Goal: Transaction & Acquisition: Obtain resource

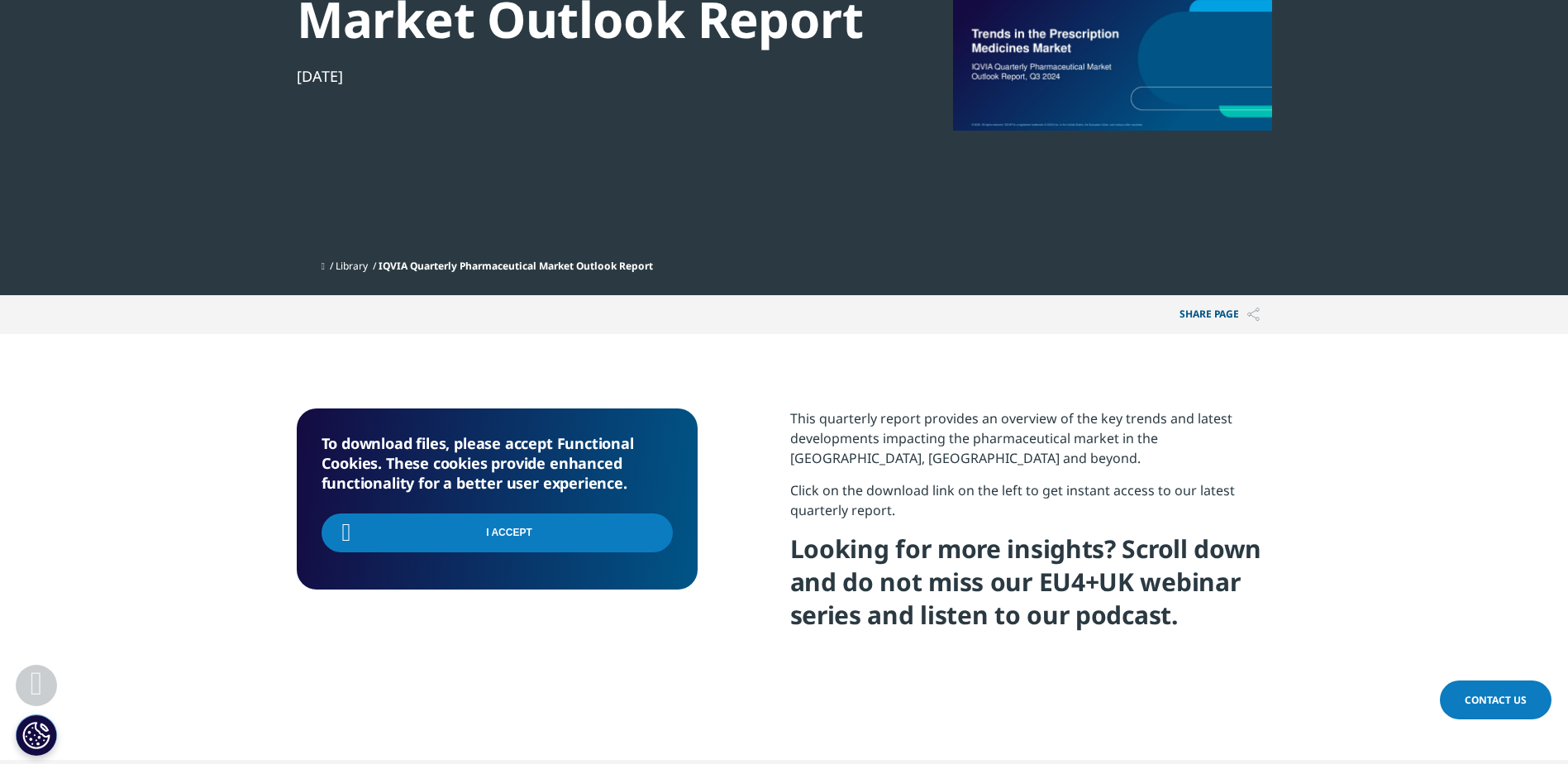
scroll to position [165, 0]
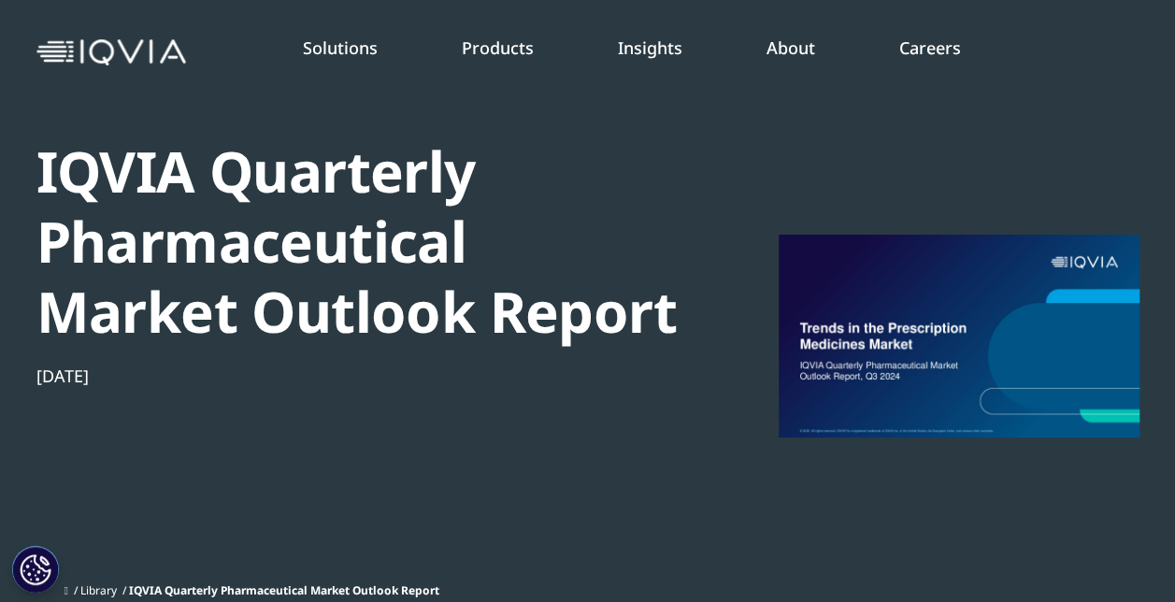
scroll to position [55, 0]
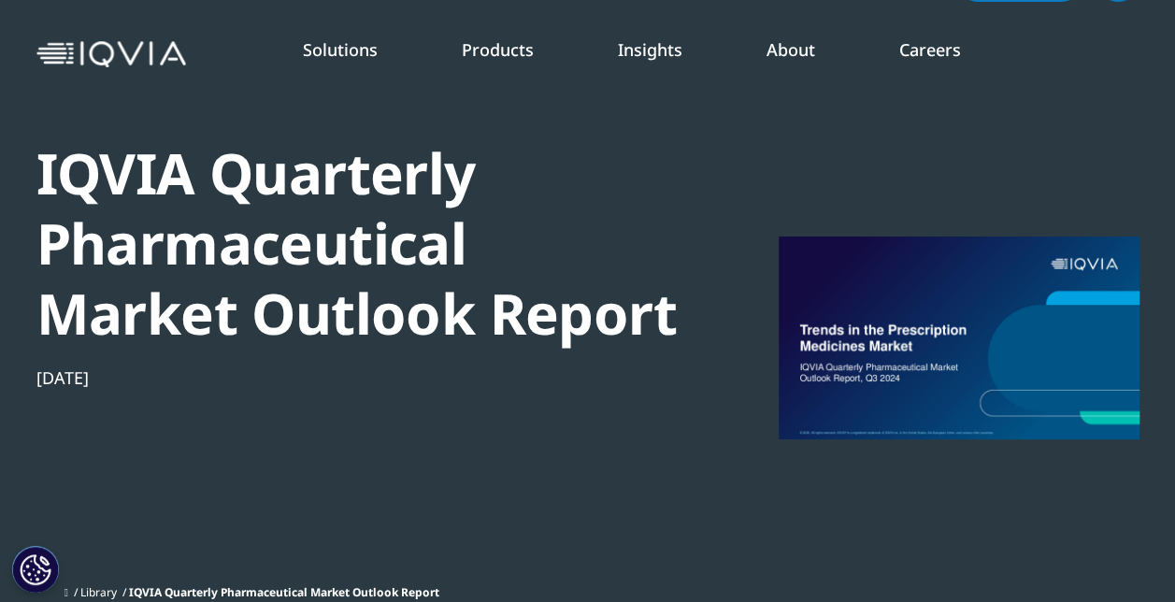
click at [588, 366] on div "INSTITUTE REPORT Global Trends in R&D 2025 READ MORE" at bounding box center [622, 276] width 166 height 291
click at [581, 374] on link "READ MORE" at bounding box center [622, 379] width 166 height 16
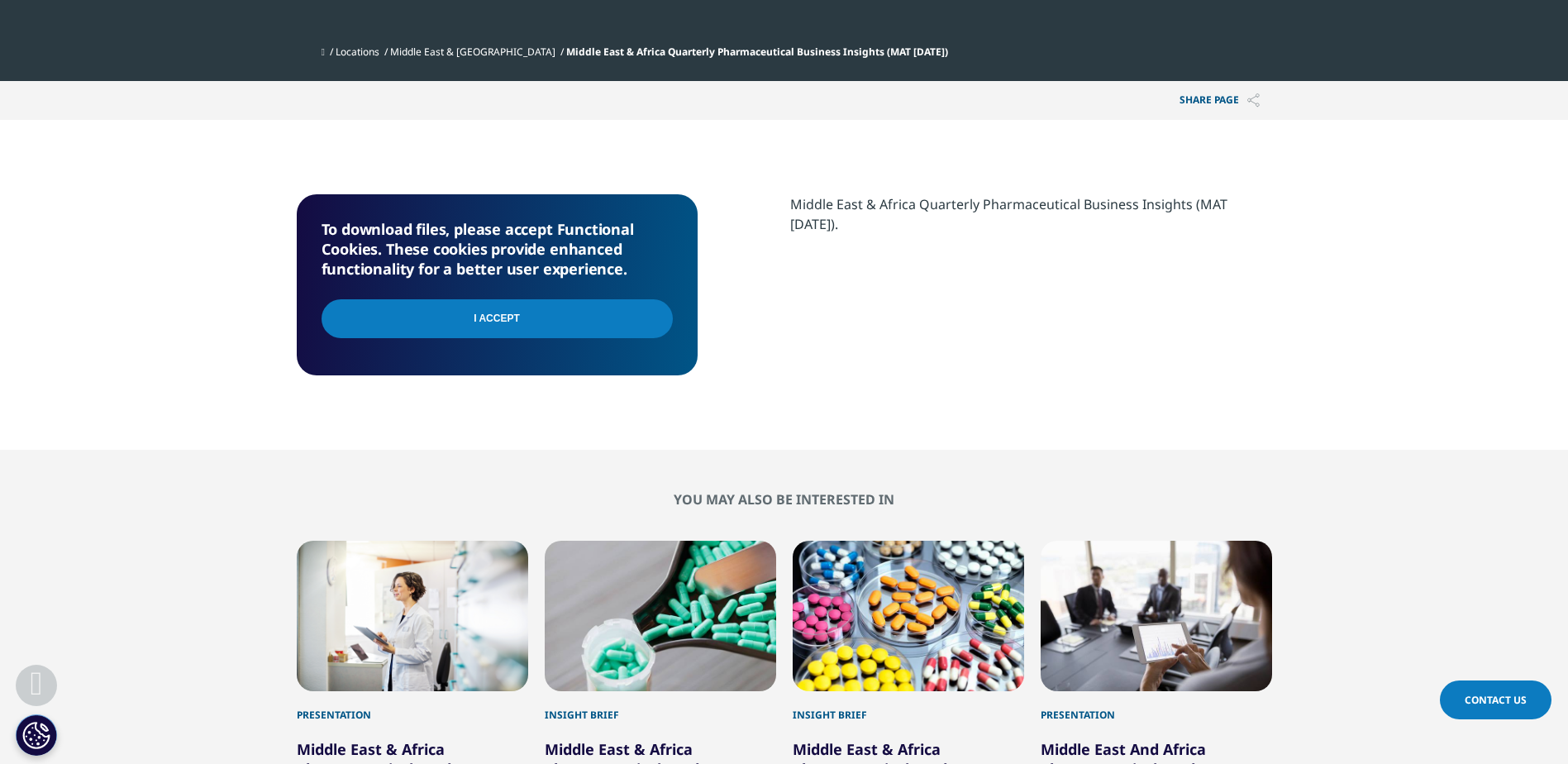
scroll to position [181, 975]
click at [570, 324] on input "I Accept" at bounding box center [497, 318] width 351 height 39
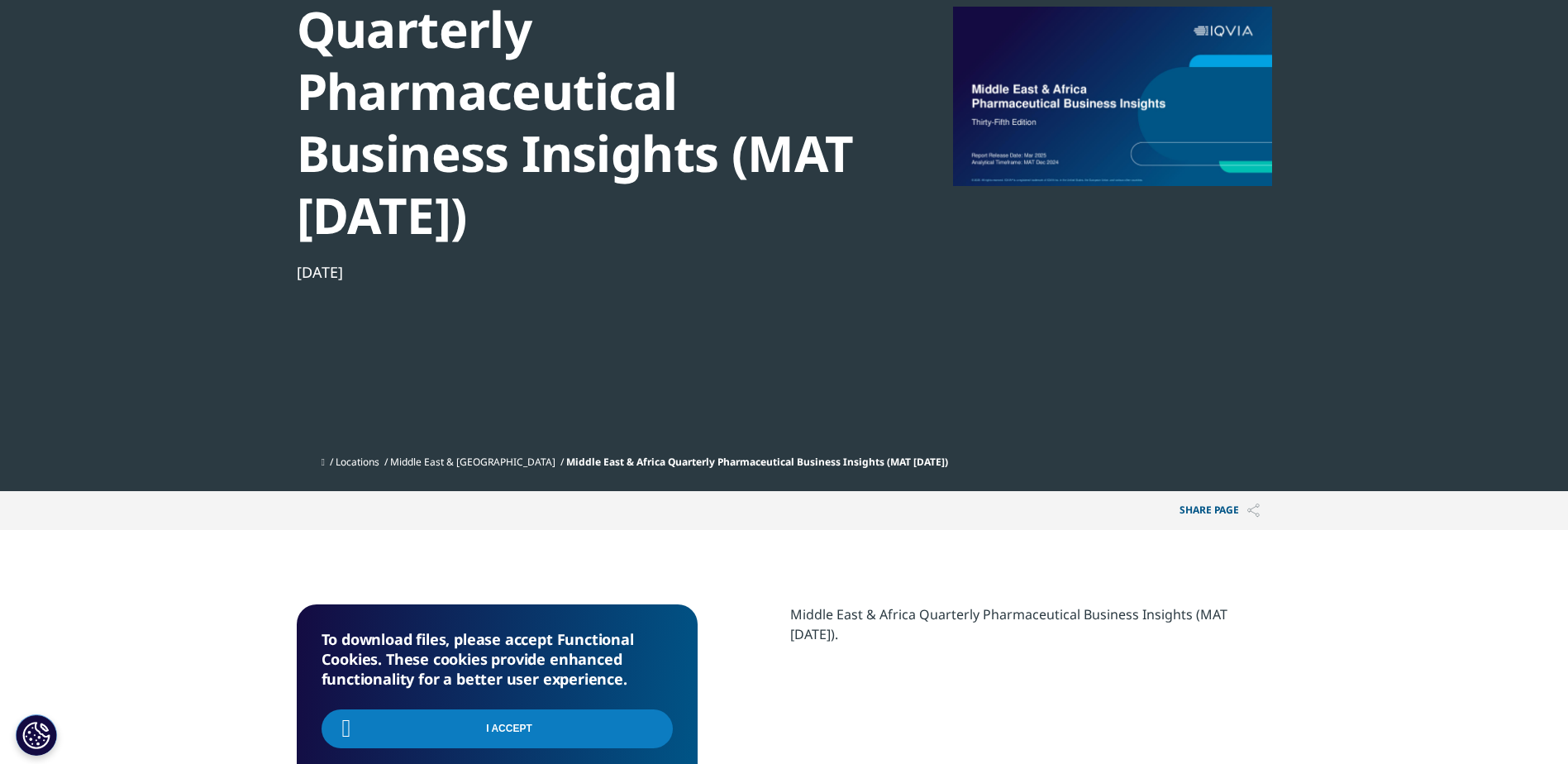
scroll to position [248, 0]
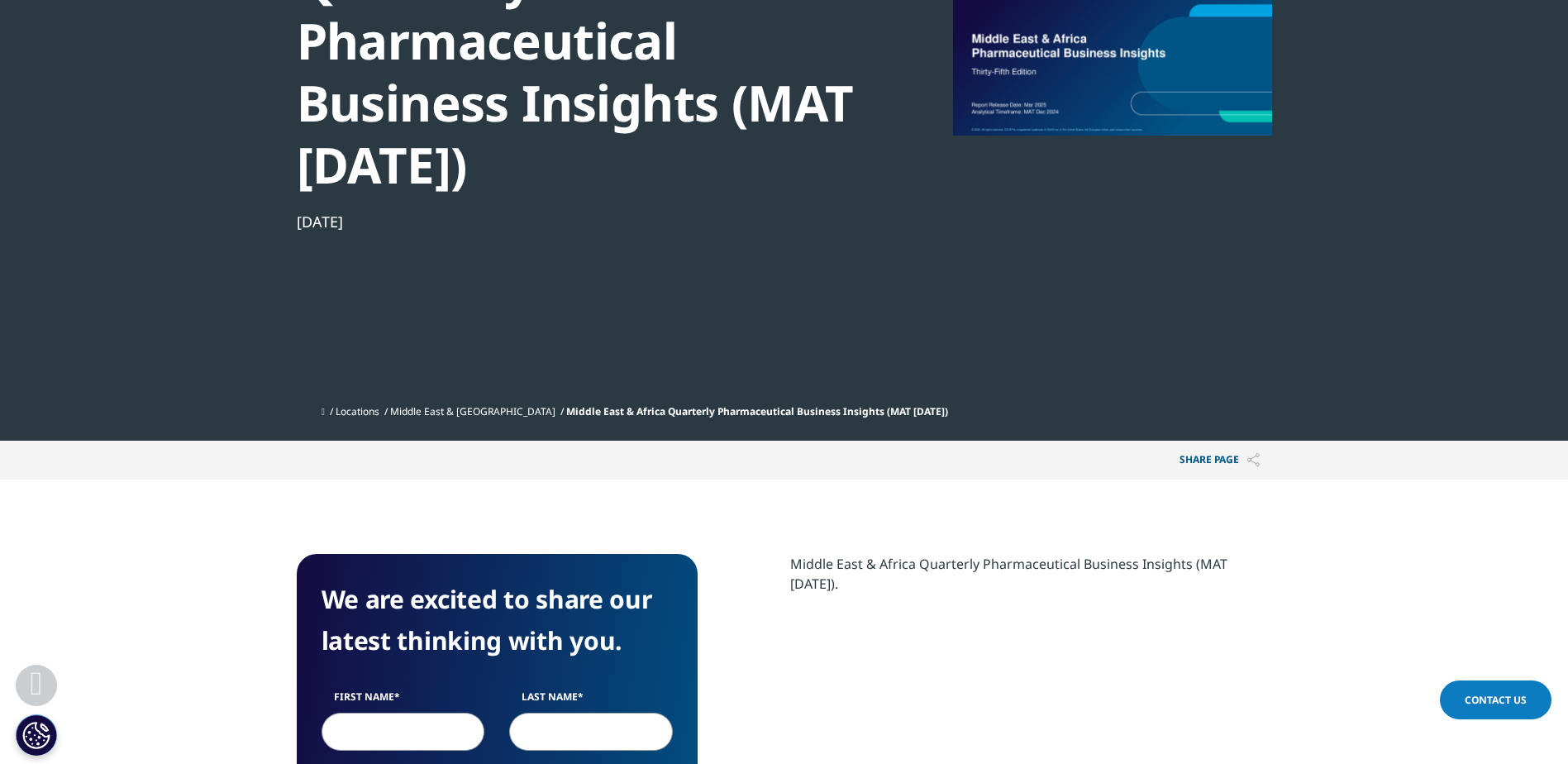
scroll to position [496, 0]
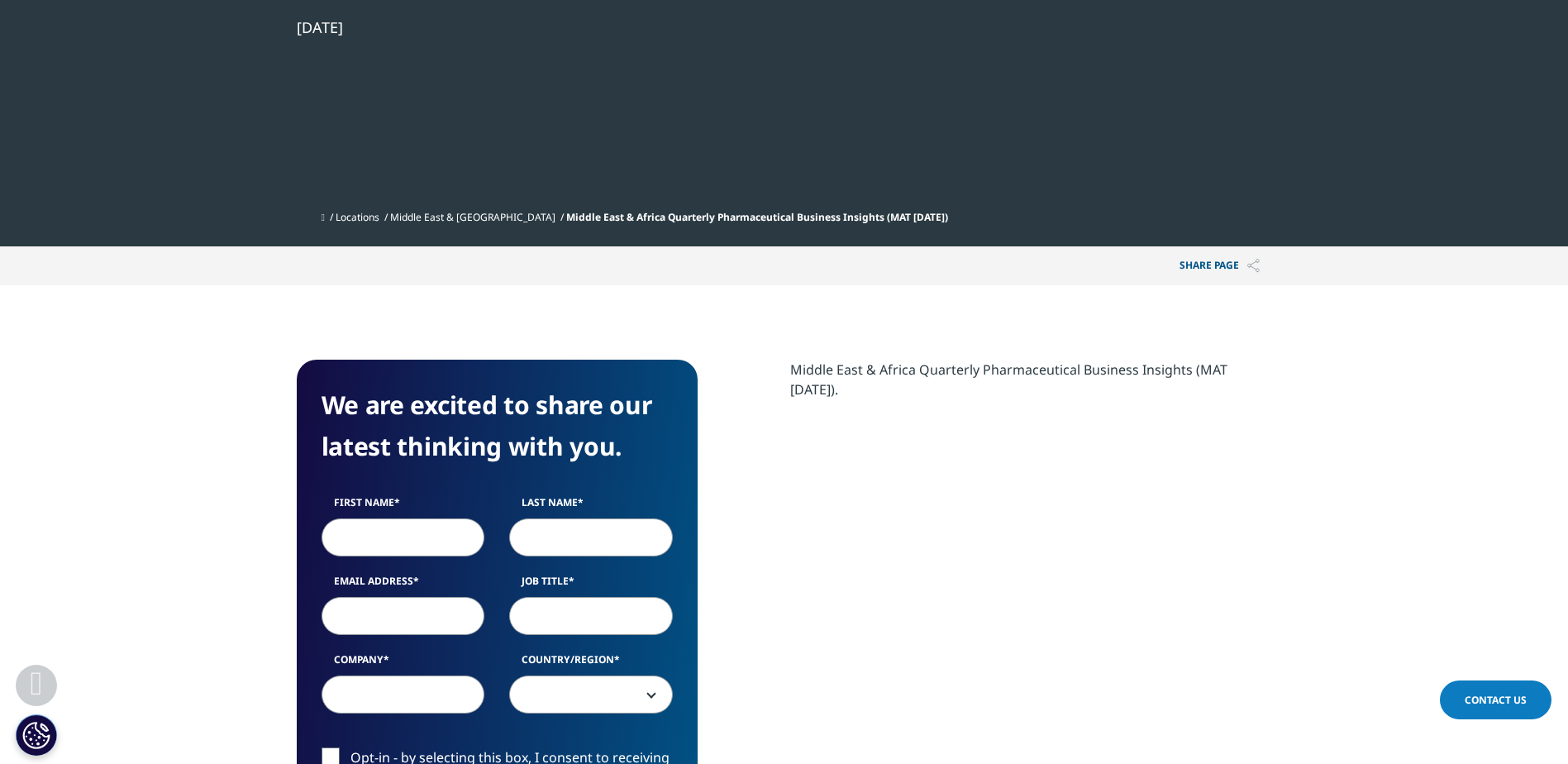
click at [911, 398] on div "Middle East & Africa Quarterly Pharmaceutical Business Insights (MAT Dec 2024)." at bounding box center [1031, 379] width 482 height 40
click at [1078, 503] on div "Middle East & Africa Quarterly Pharmaceutical Business Insights (MAT Dec 2024)." at bounding box center [1031, 680] width 482 height 640
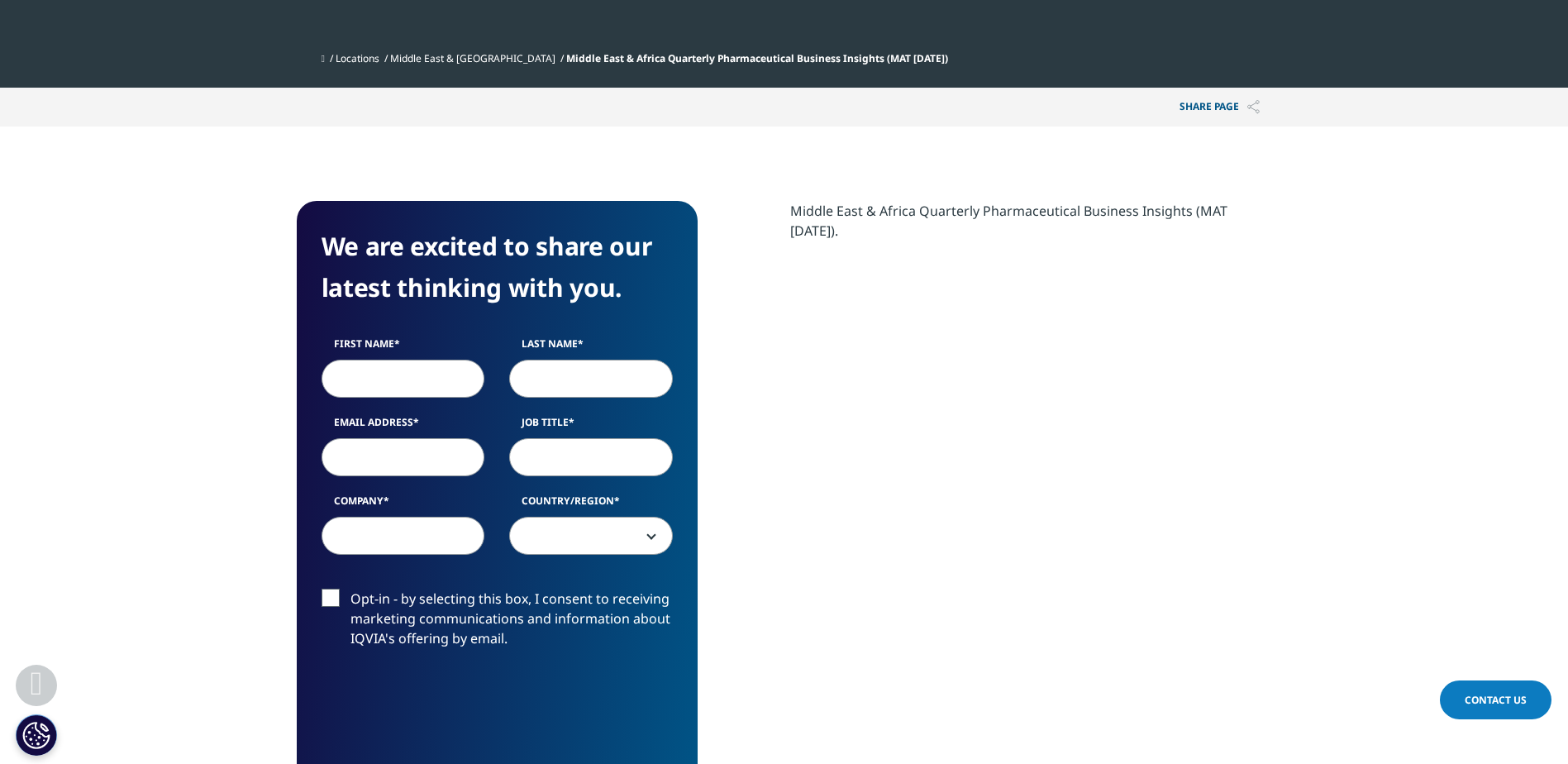
scroll to position [661, 0]
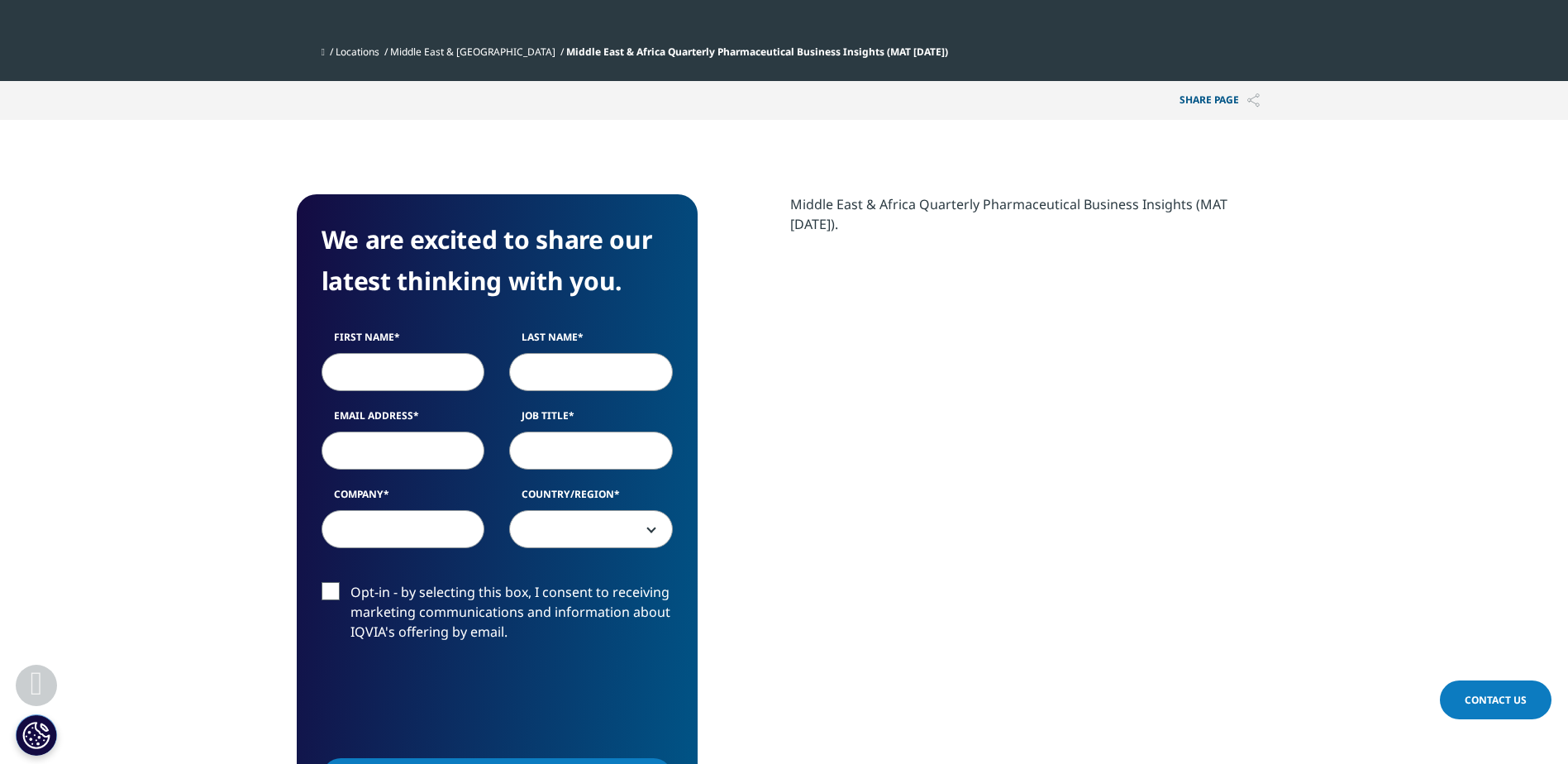
click at [406, 393] on div "First Name Last Name Email Address Job Title Company Country/Region United Stat…" at bounding box center [497, 447] width 376 height 235
click at [407, 372] on input "First Name" at bounding box center [403, 371] width 164 height 38
type input "Kostya"
type input "Simonenko"
type input "manager"
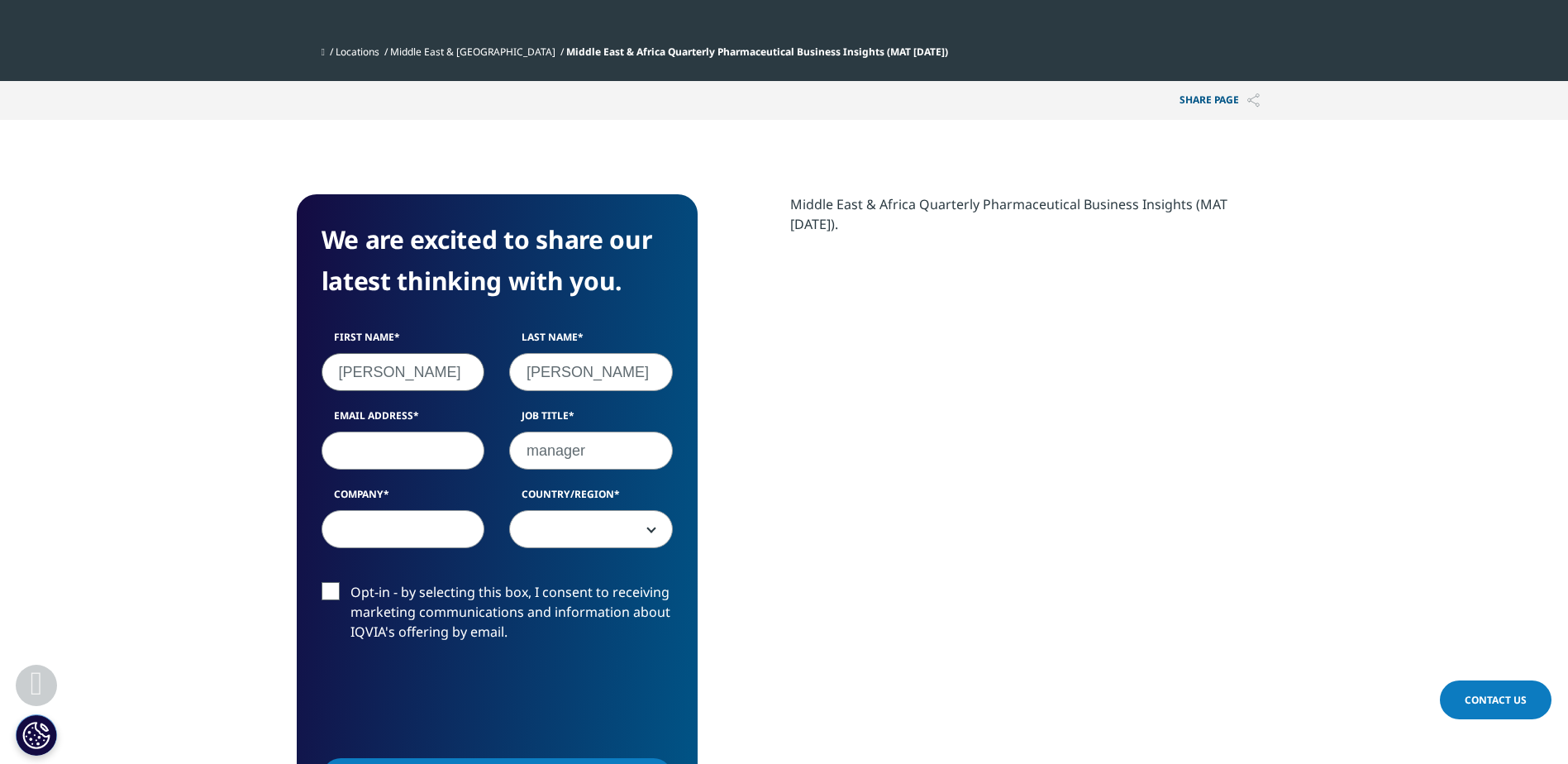
type input "Teneo"
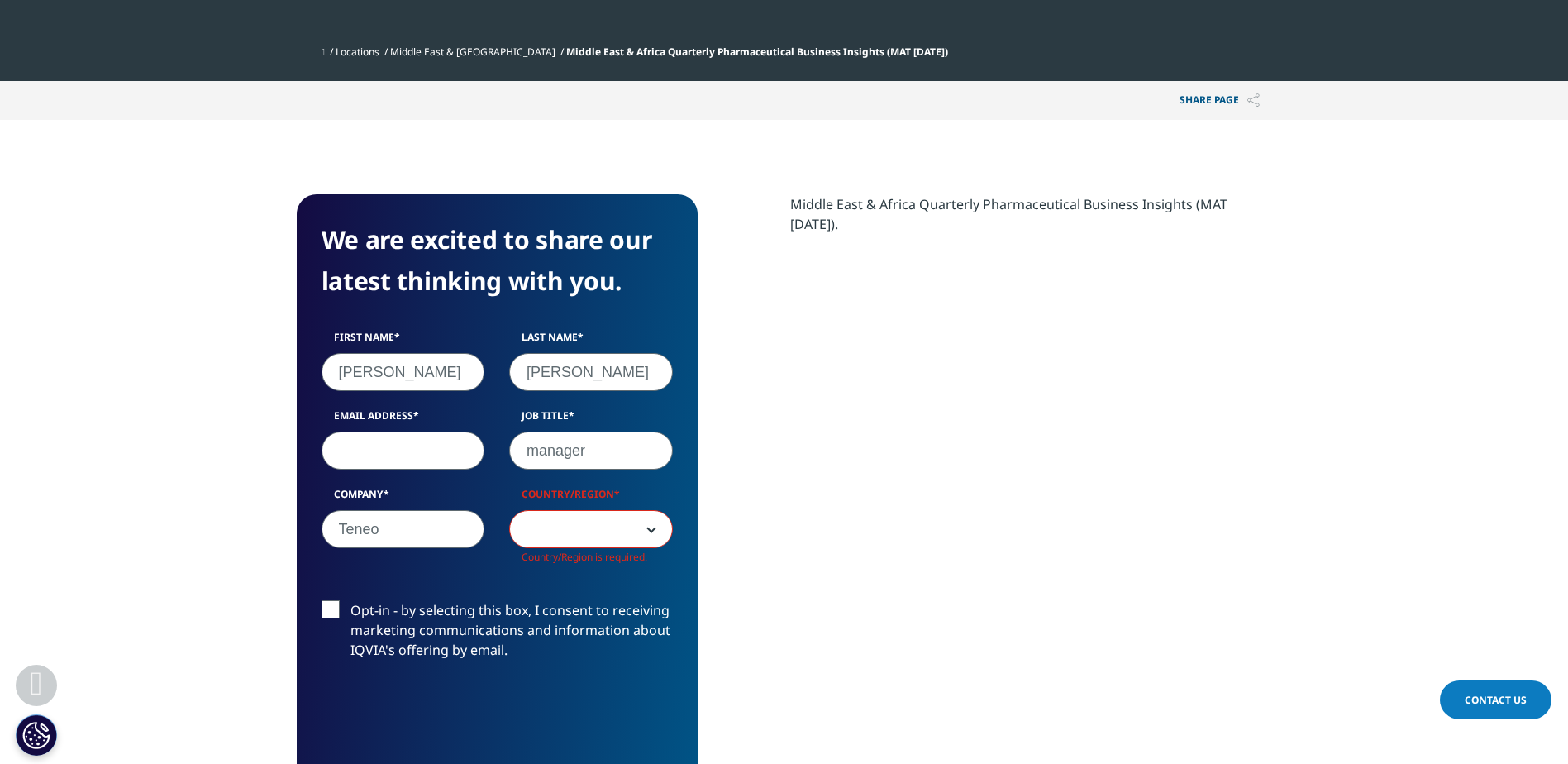
click at [445, 450] on input "Email Address" at bounding box center [403, 450] width 164 height 38
type input "kostya.simonenko@teneo.com"
select select "[GEOGRAPHIC_DATA]"
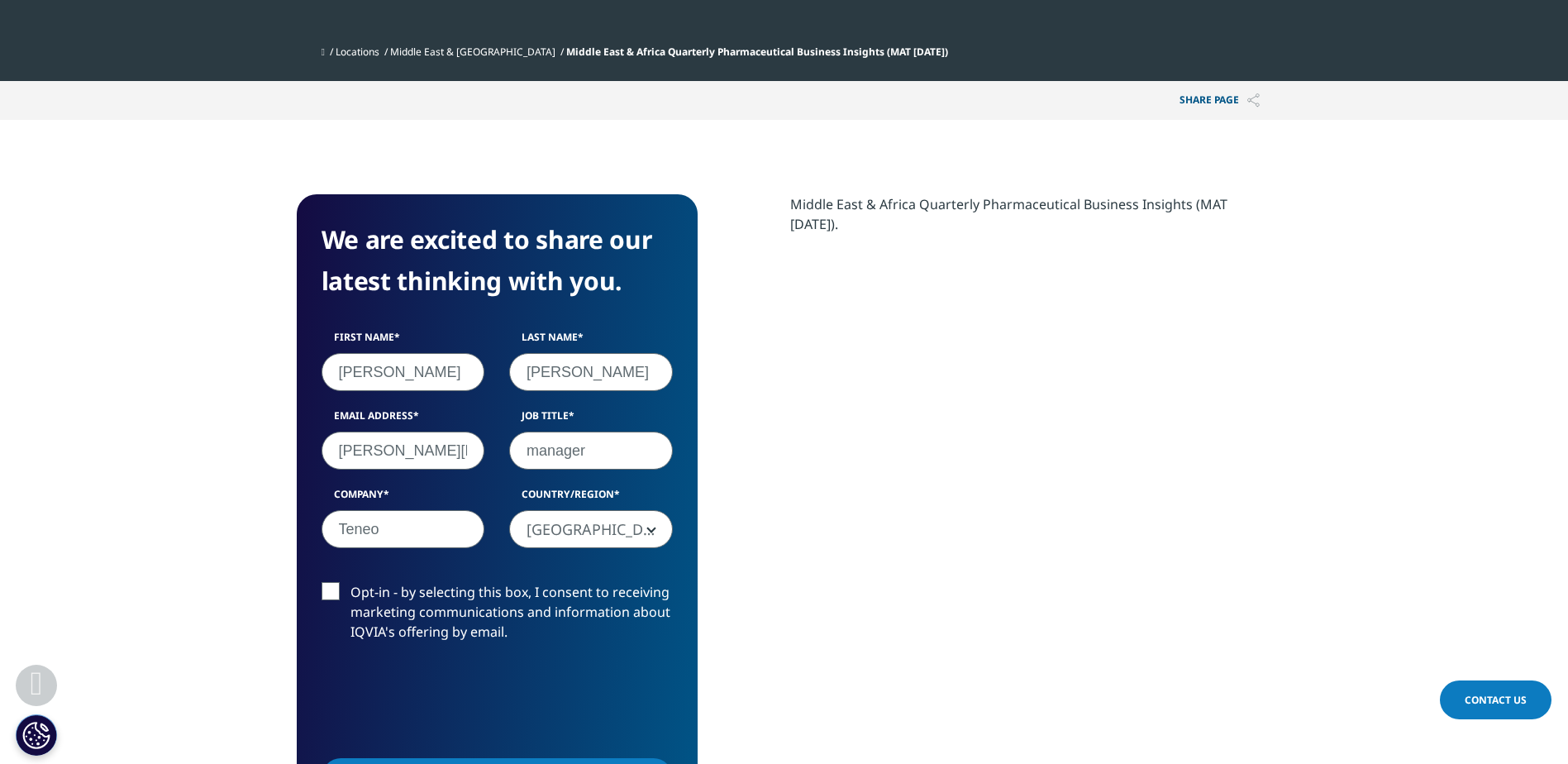
click at [605, 536] on span "[GEOGRAPHIC_DATA]" at bounding box center [591, 530] width 162 height 38
click at [663, 461] on input "manager" at bounding box center [591, 450] width 164 height 38
click at [501, 484] on div "First Name Kostya Last Name Simonenko Email Address kostya.simonenko@teneo.com …" at bounding box center [497, 447] width 376 height 235
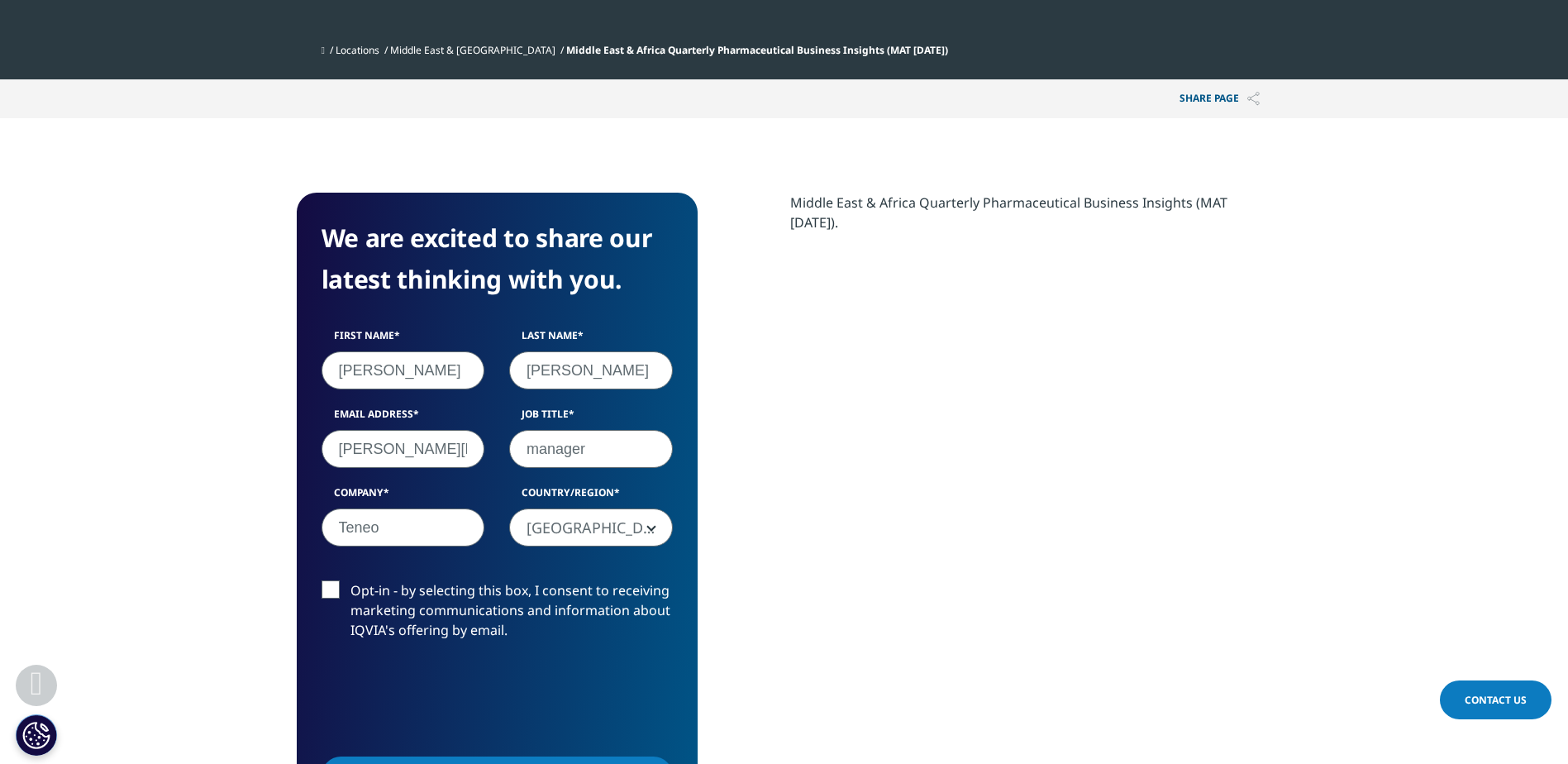
scroll to position [744, 0]
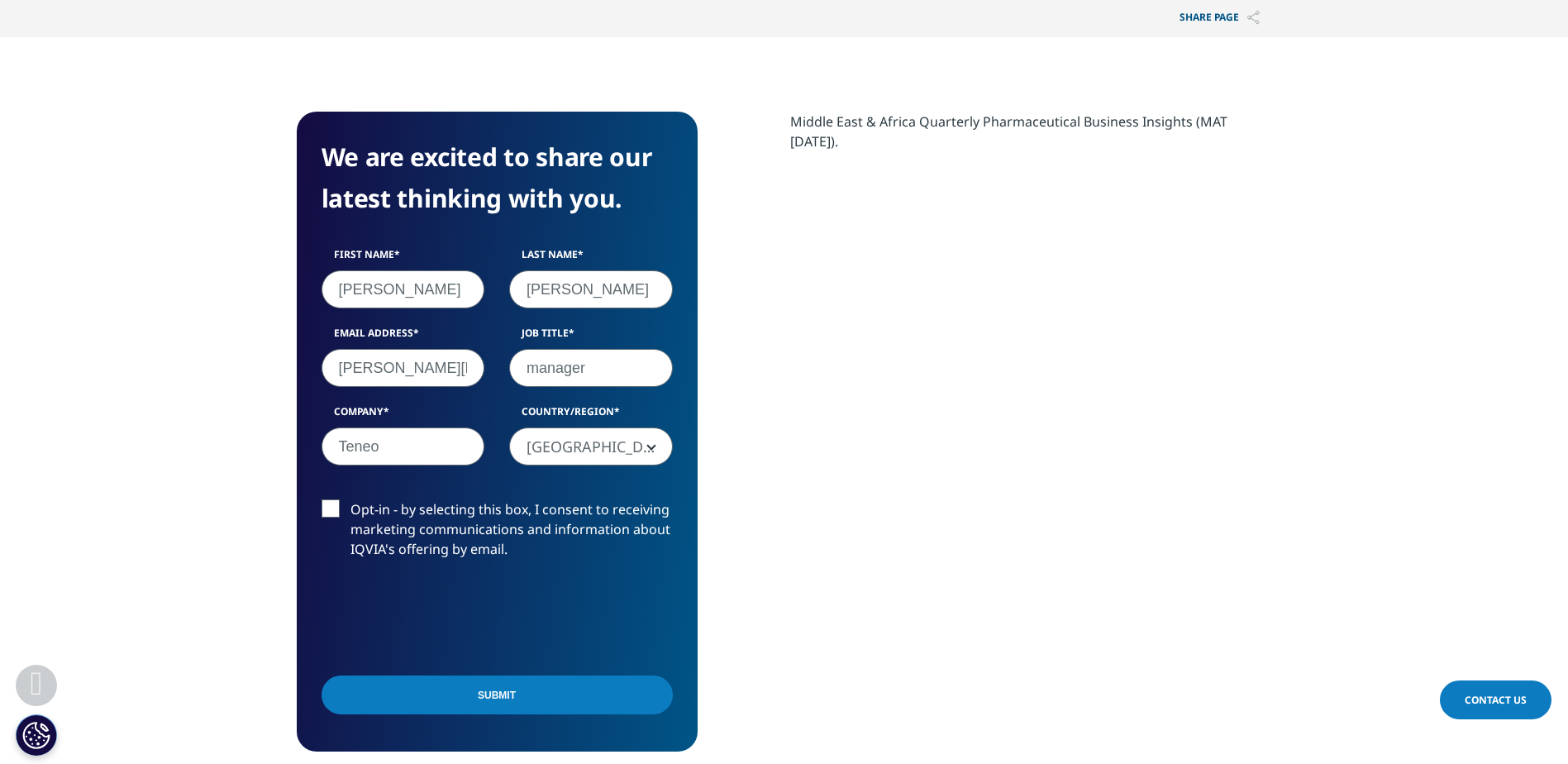
click at [544, 700] on input "Submit" at bounding box center [497, 695] width 351 height 39
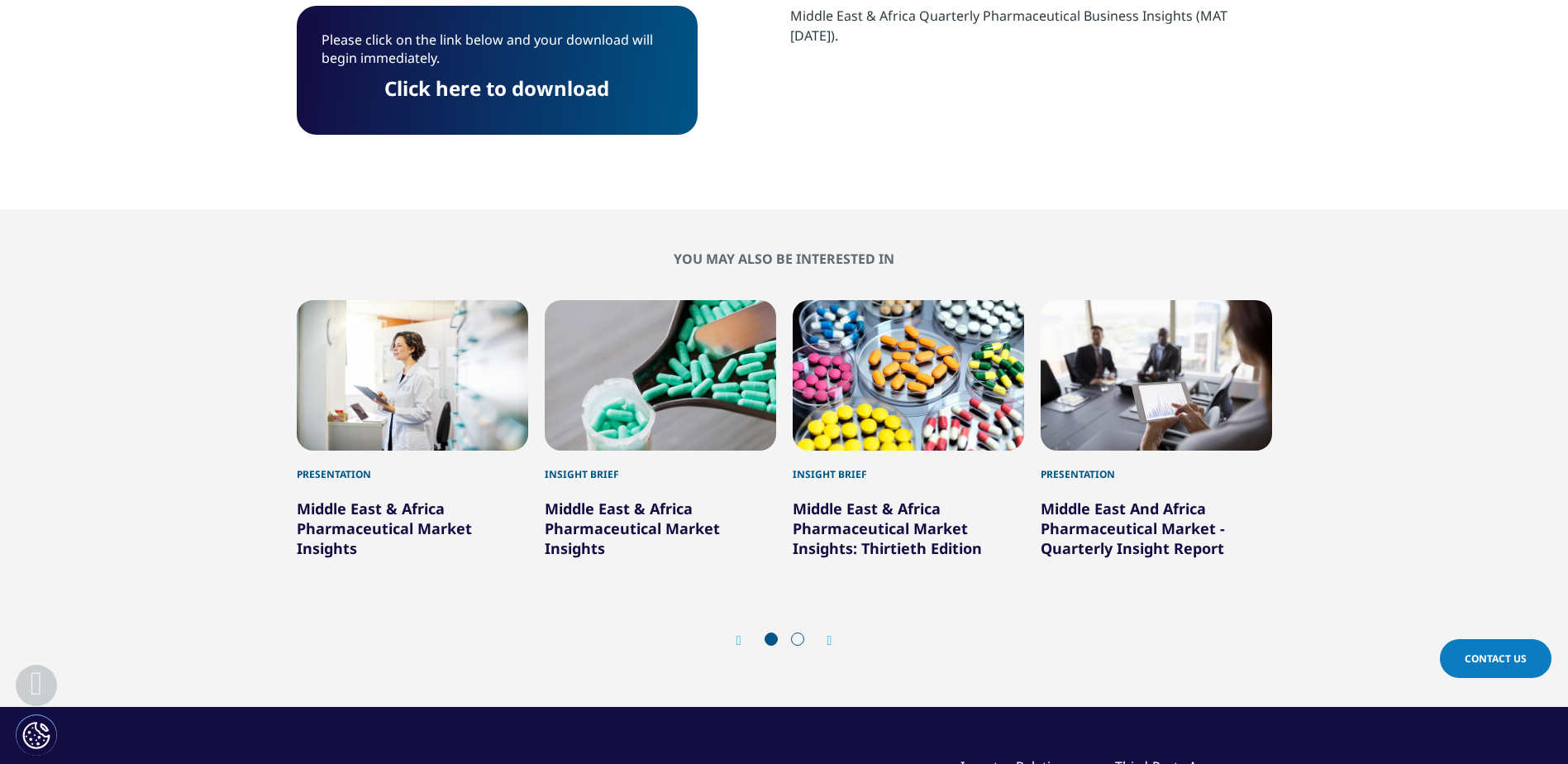
scroll to position [798, 0]
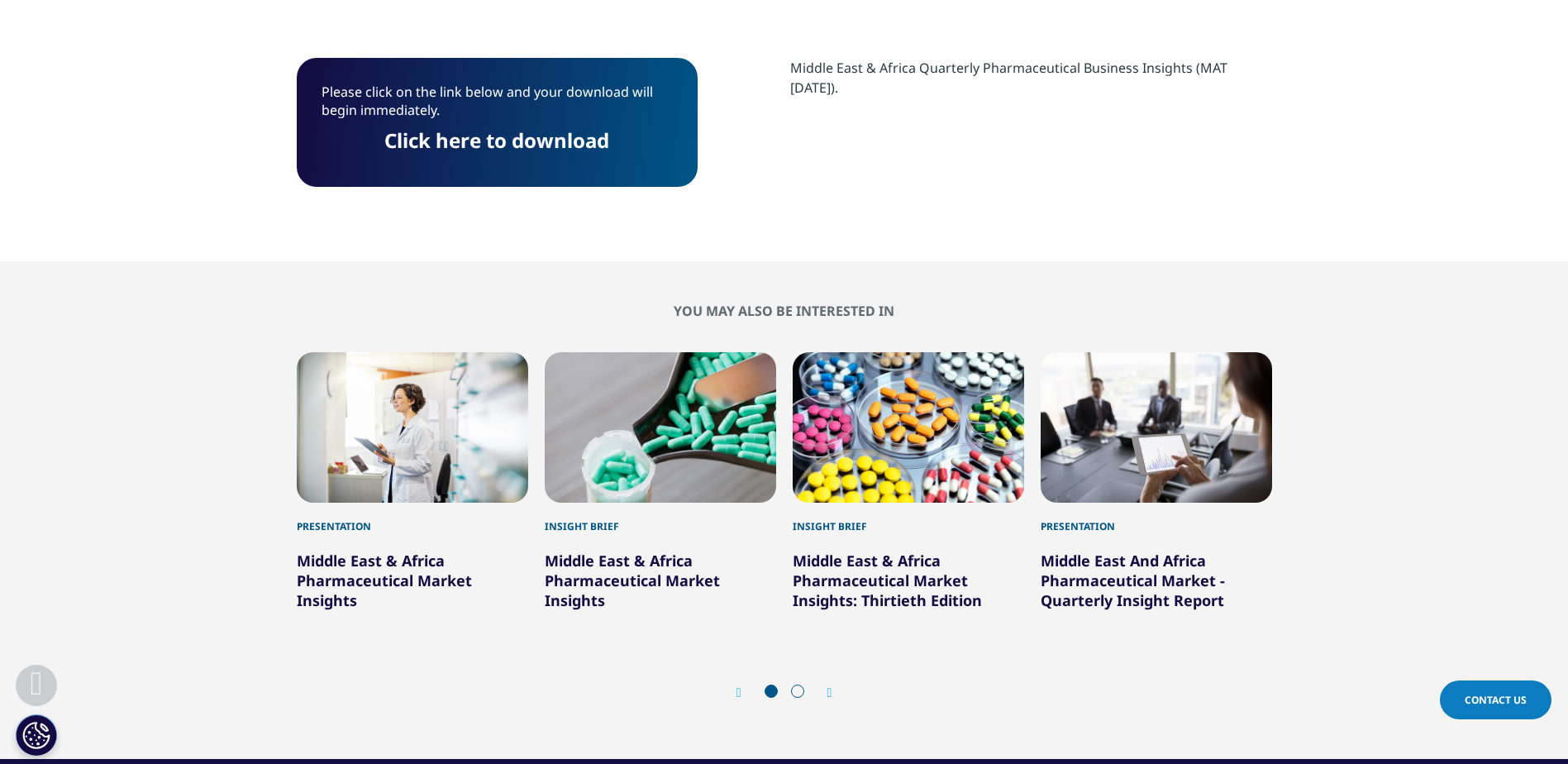
click at [544, 149] on link "Click here to download" at bounding box center [497, 140] width 225 height 27
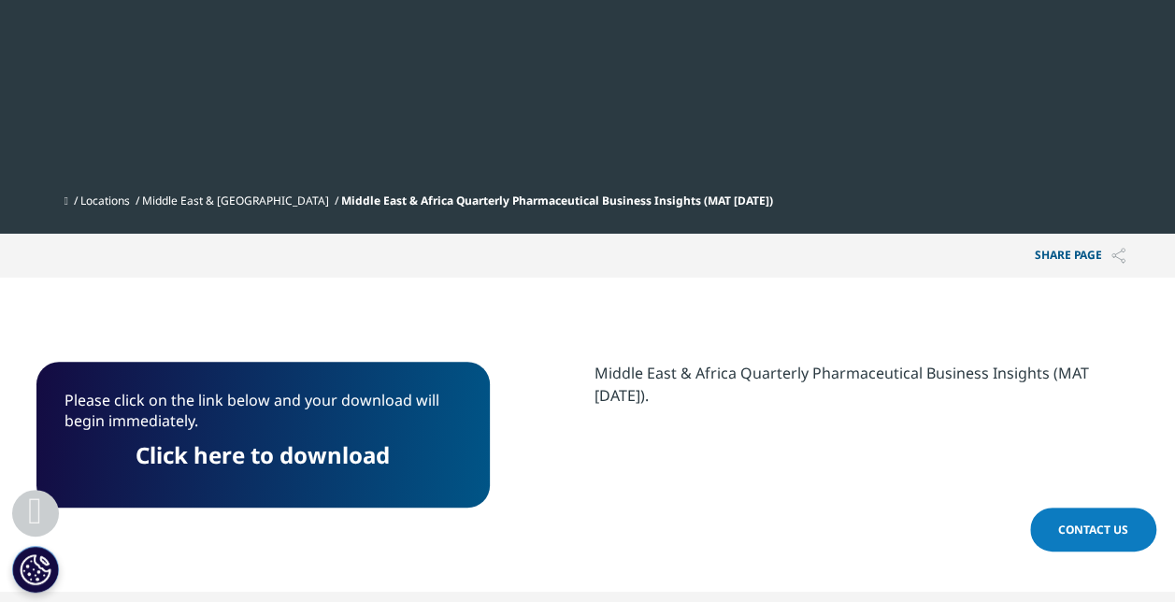
scroll to position [608, 0]
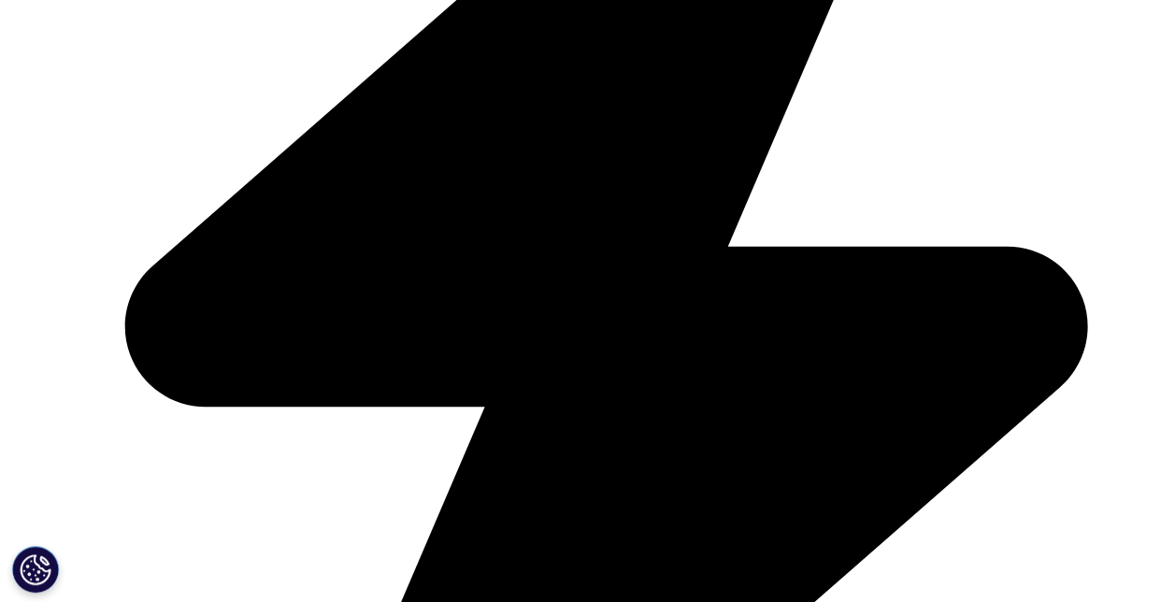
scroll to position [1032, 1103]
